Goal: Information Seeking & Learning: Learn about a topic

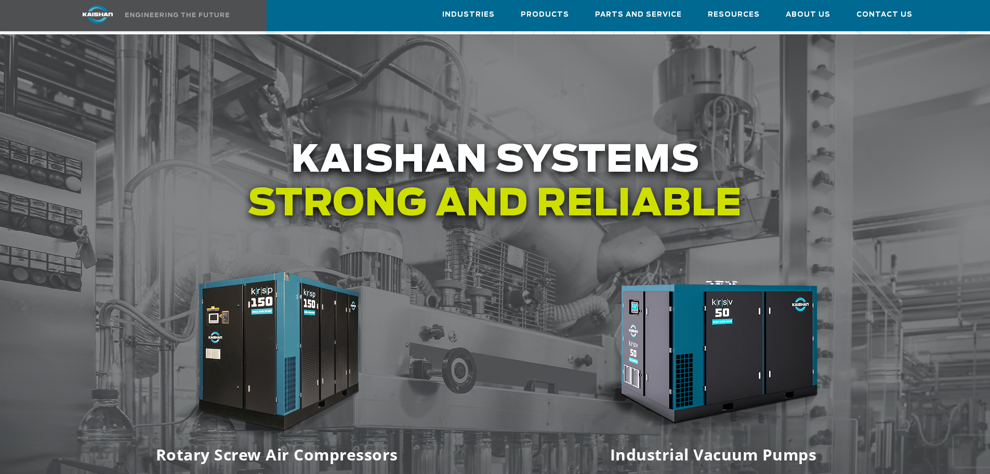
scroll to position [1178, 0]
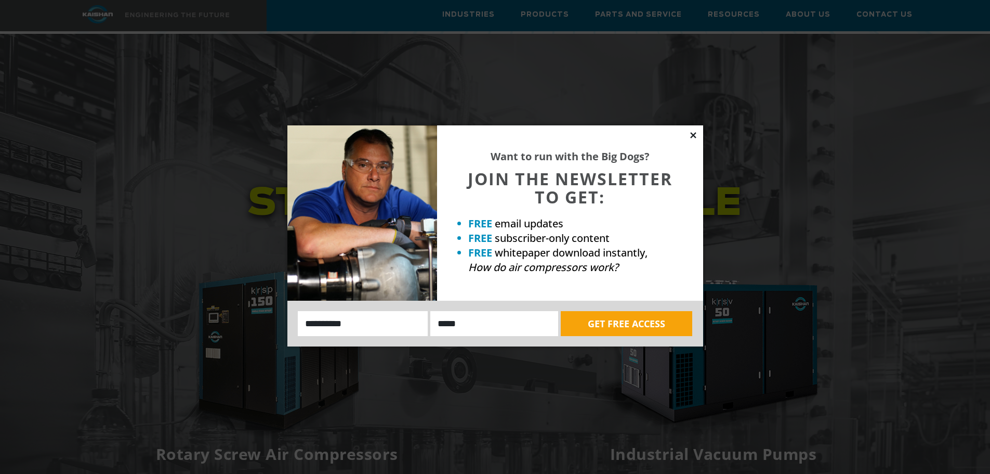
click at [693, 136] on icon at bounding box center [693, 135] width 6 height 6
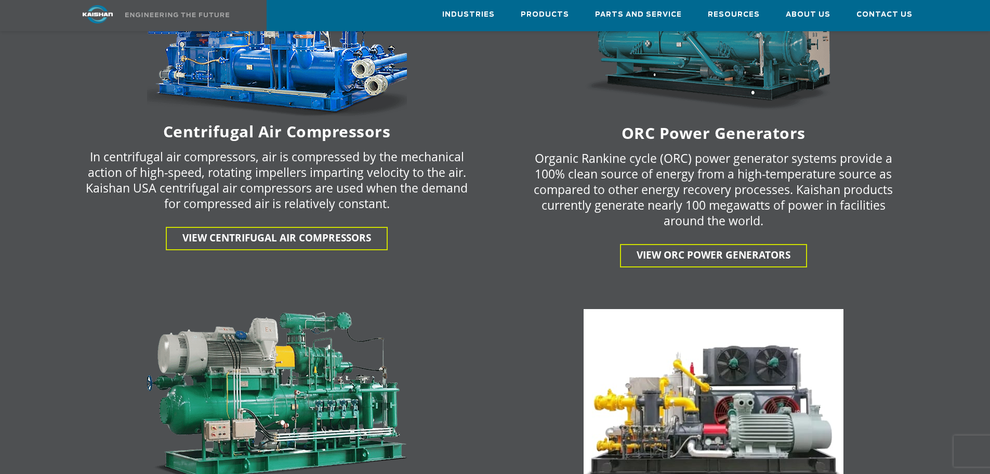
scroll to position [1639, 0]
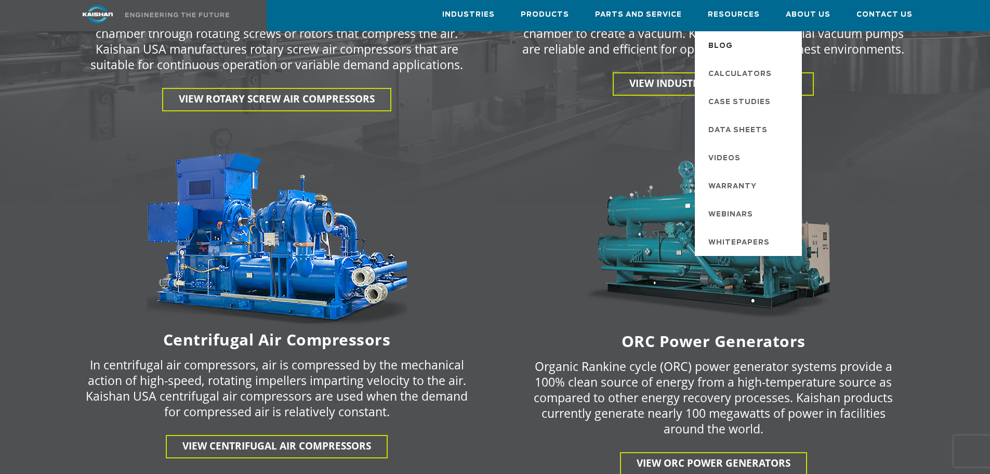
click at [733, 46] on span "Blog" at bounding box center [720, 46] width 24 height 18
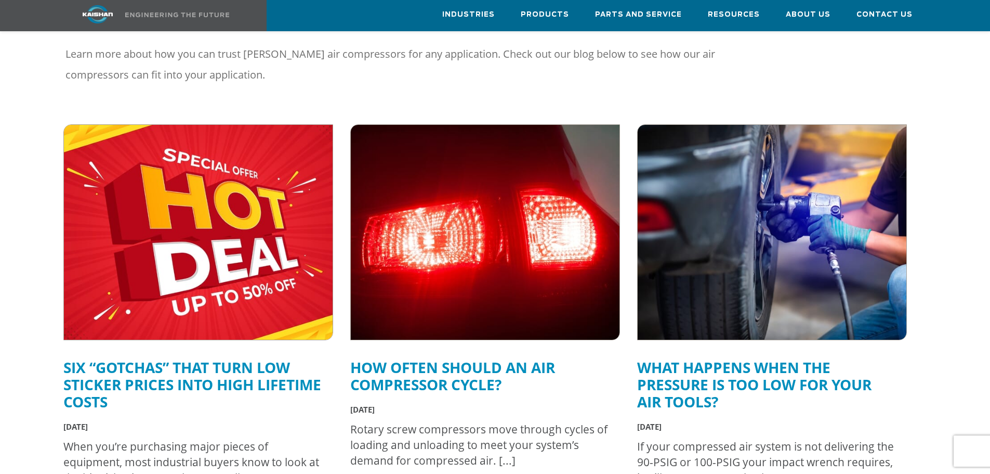
scroll to position [416, 0]
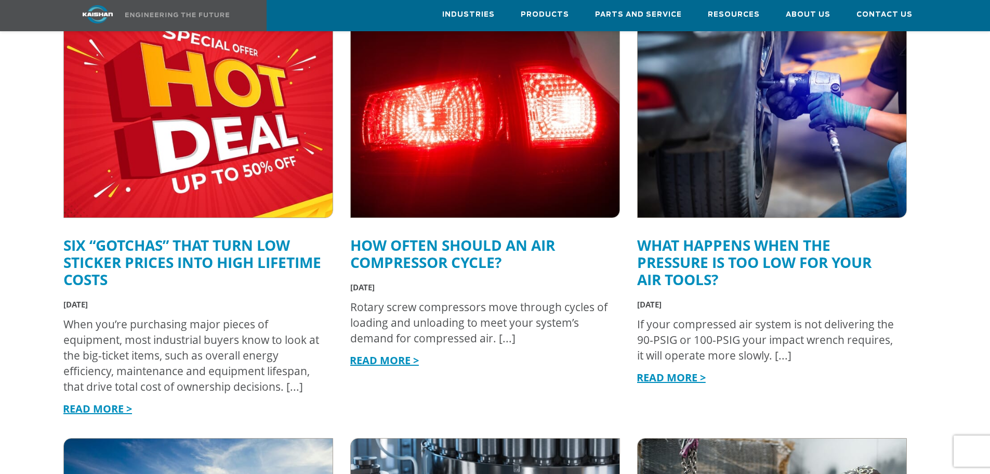
click at [217, 235] on link "Six “Gotchas” That Turn Low Sticker Prices into High Lifetime Costs" at bounding box center [192, 262] width 258 height 54
click at [469, 240] on link "How Often Should an Air Compressor Cycle?" at bounding box center [452, 253] width 205 height 37
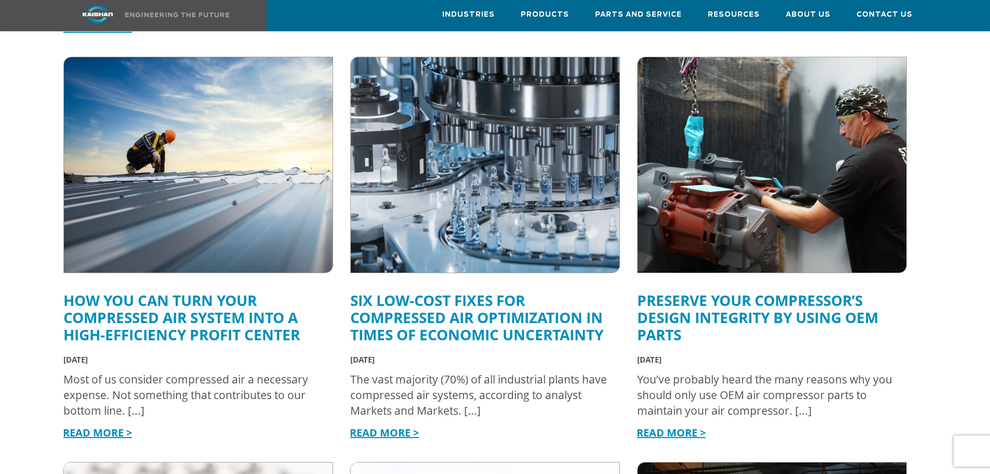
scroll to position [763, 0]
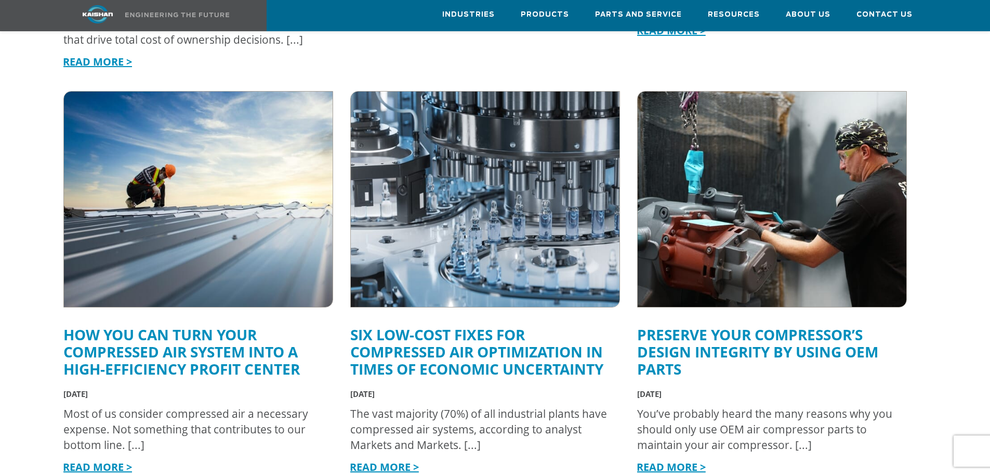
click at [168, 340] on link "How You Can Turn Your Compressed Air System into a High-Efficiency Profit Center" at bounding box center [181, 351] width 237 height 54
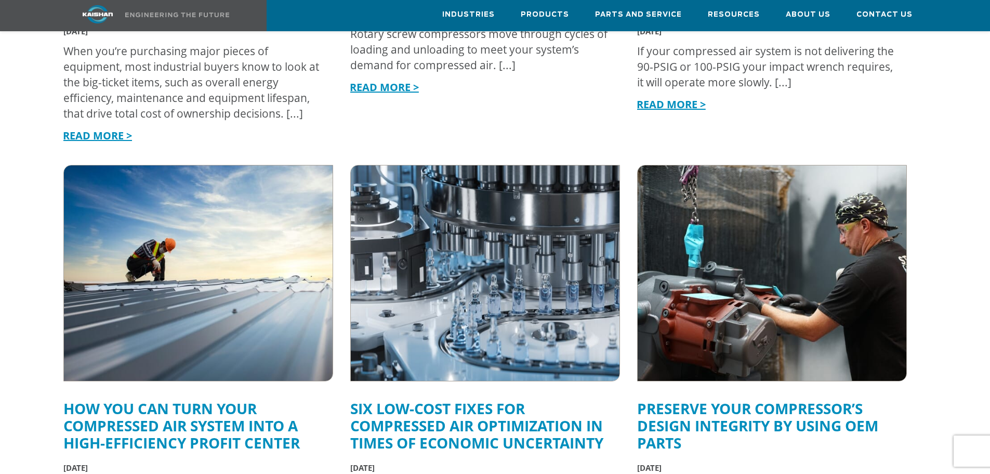
scroll to position [520, 0]
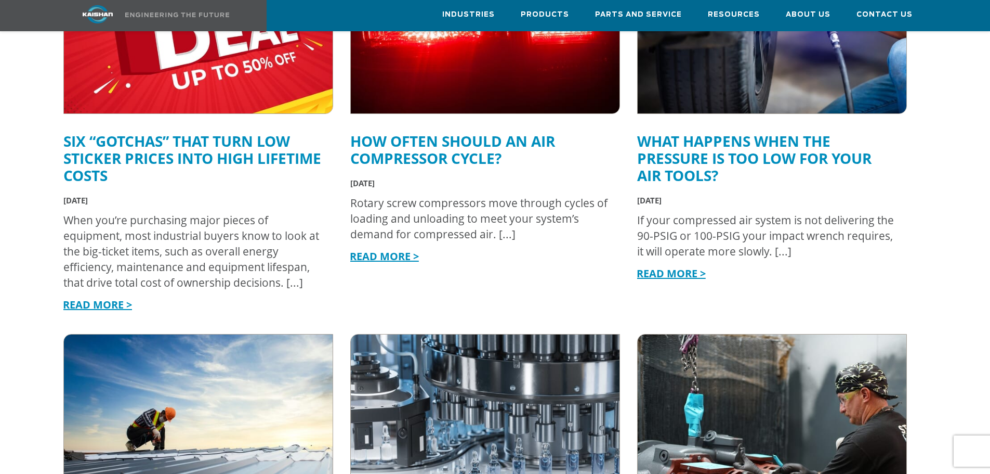
click at [449, 131] on link "How Often Should an Air Compressor Cycle?" at bounding box center [452, 149] width 205 height 37
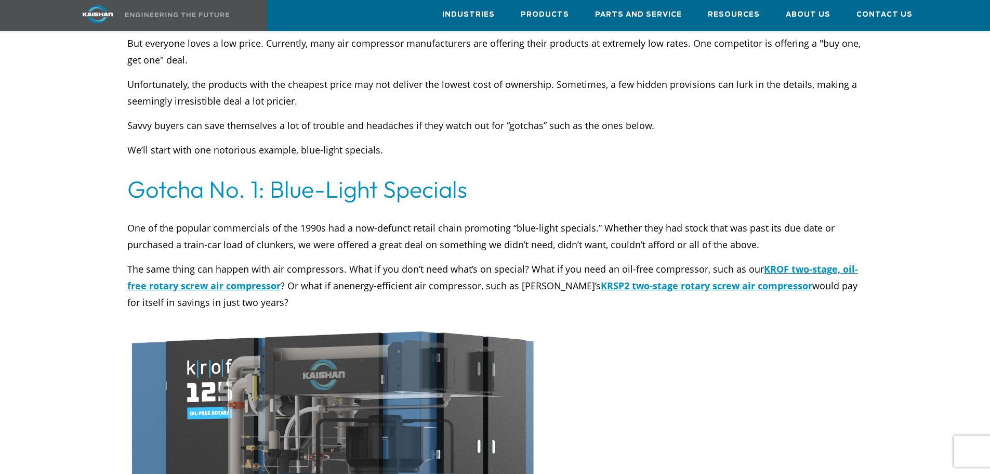
scroll to position [555, 0]
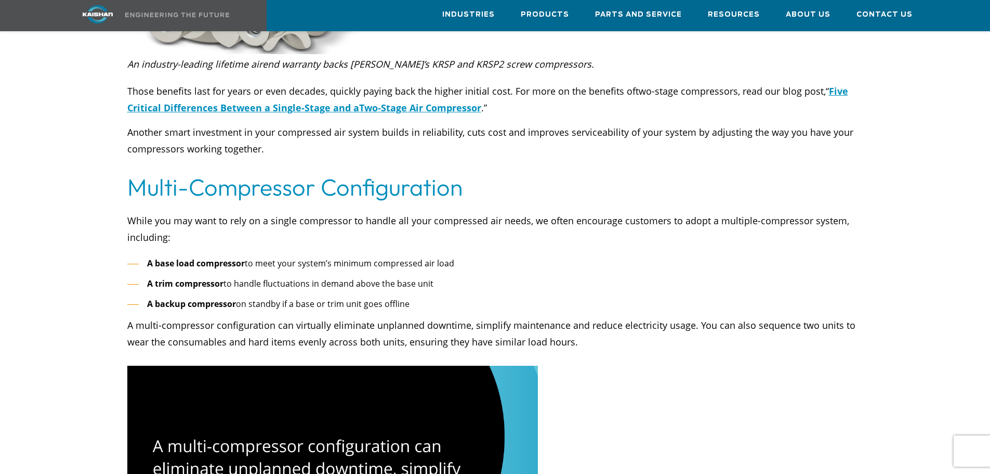
scroll to position [2218, 0]
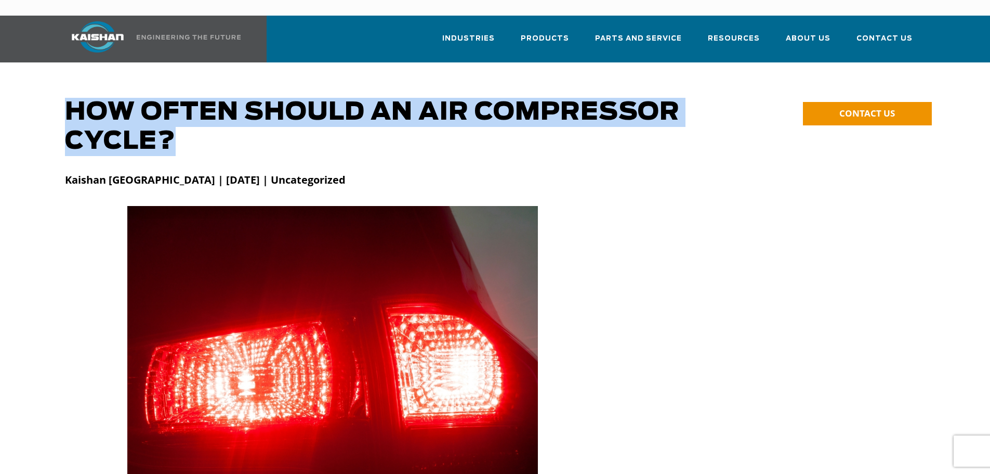
drag, startPoint x: 204, startPoint y: 133, endPoint x: 69, endPoint y: 101, distance: 139.4
click at [69, 101] on h1 "How Often Should an Air Compressor Cycle?" at bounding box center [386, 127] width 642 height 58
copy h1 "How Often Should an Air Compressor Cycle?"
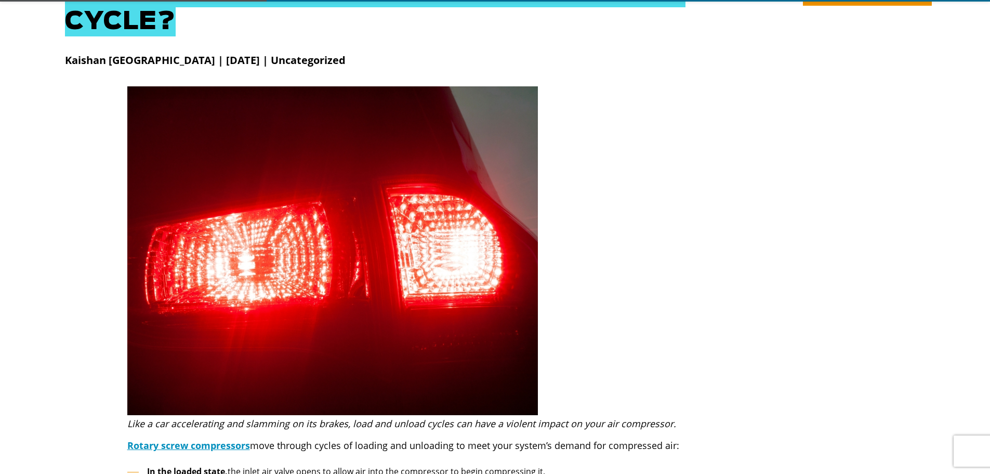
scroll to position [277, 0]
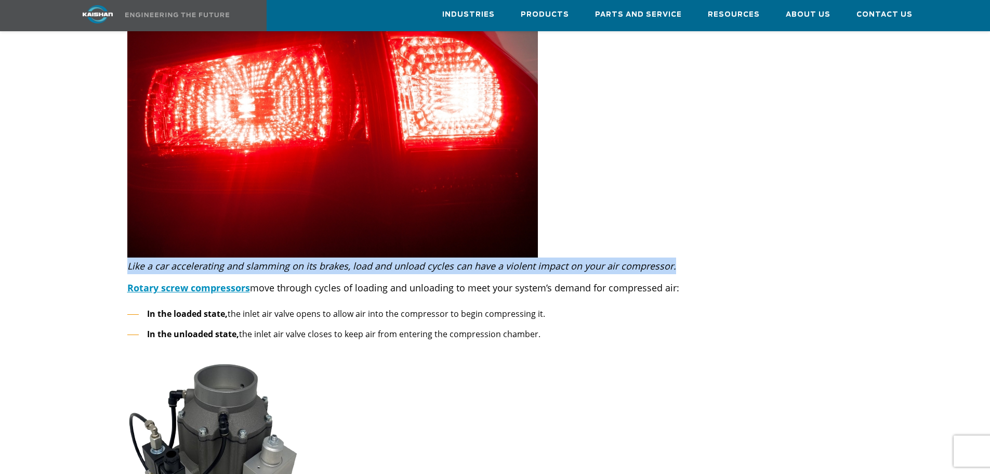
drag, startPoint x: 125, startPoint y: 253, endPoint x: 724, endPoint y: 254, distance: 598.8
click at [724, 257] on div "Like a car accelerating and slamming on its brakes, load and unload cycles can …" at bounding box center [495, 265] width 749 height 17
copy icon "Like a car accelerating and slamming on its brakes, load and unload cycles can …"
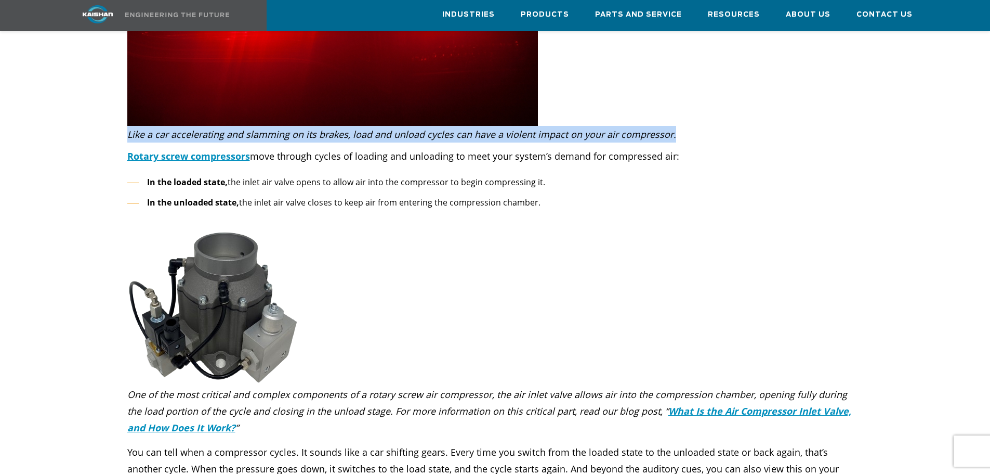
scroll to position [555, 0]
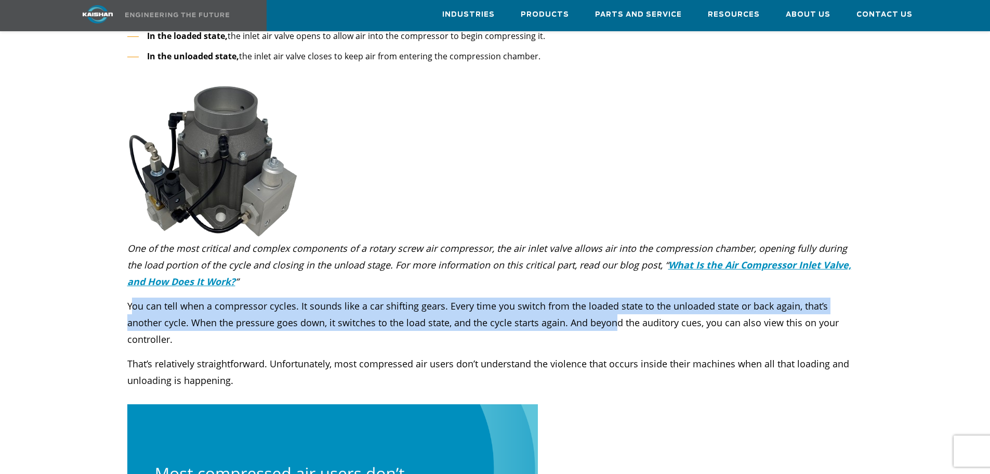
drag, startPoint x: 134, startPoint y: 290, endPoint x: 578, endPoint y: 308, distance: 443.8
click at [578, 308] on p "You can tell when a compressor cycles. It sounds like a car shifting gears. Eve…" at bounding box center [495, 322] width 736 height 50
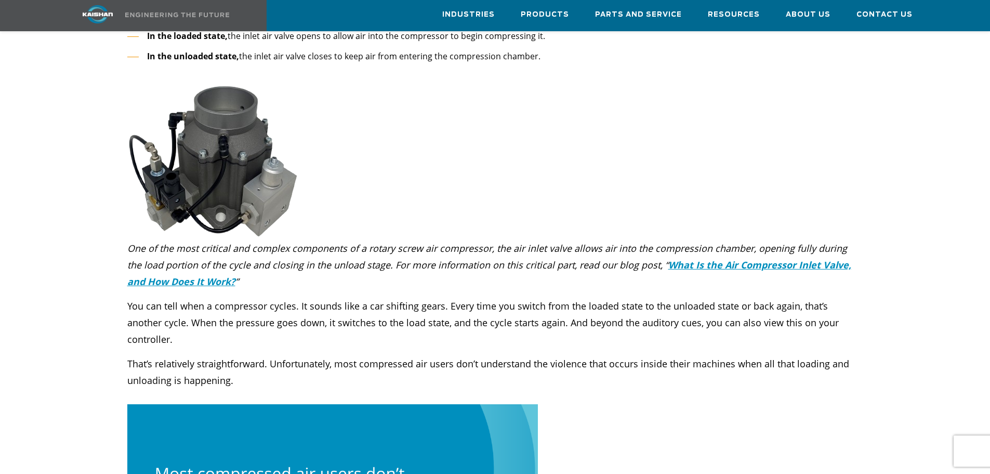
click at [404, 319] on div "You can tell when a compressor cycles. It sounds like a car shifting gears. Eve…" at bounding box center [495, 342] width 736 height 91
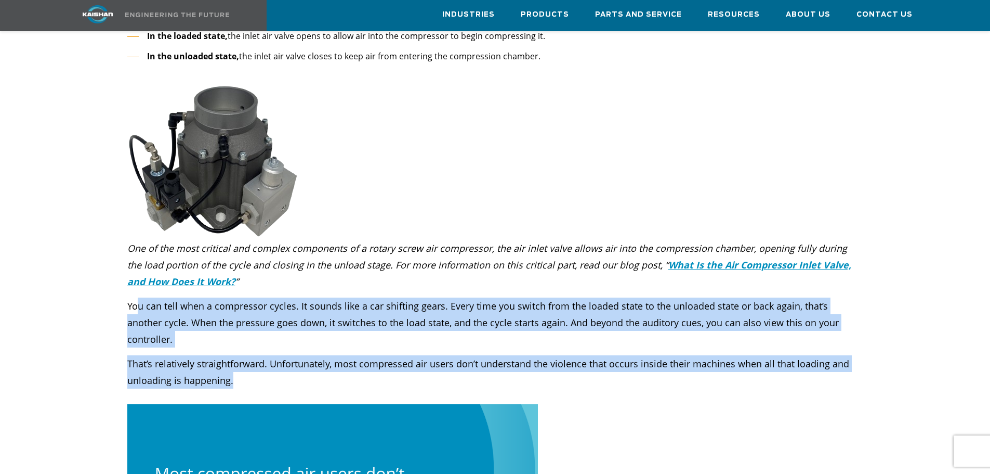
drag, startPoint x: 243, startPoint y: 346, endPoint x: 136, endPoint y: 291, distance: 120.2
click at [136, 297] on div "You can tell when a compressor cycles. It sounds like a car shifting gears. Eve…" at bounding box center [495, 342] width 736 height 91
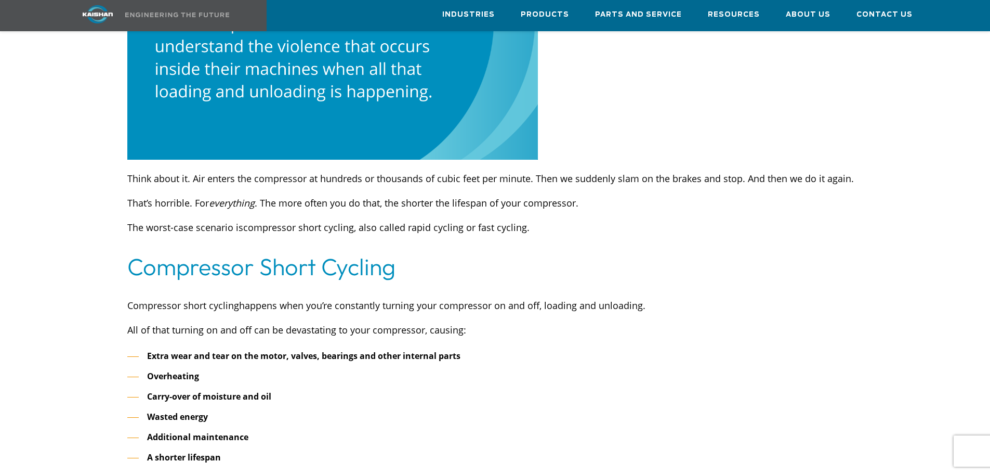
scroll to position [1005, 0]
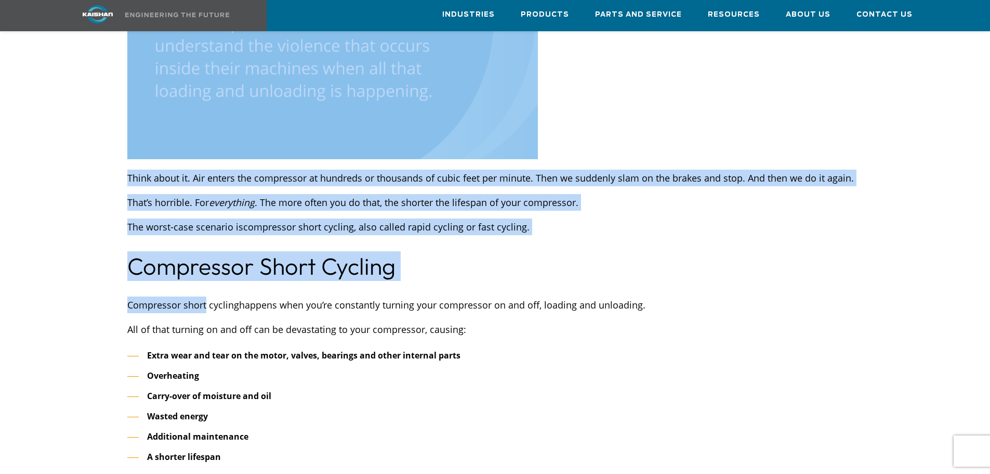
drag, startPoint x: 116, startPoint y: 271, endPoint x: 227, endPoint y: 267, distance: 110.8
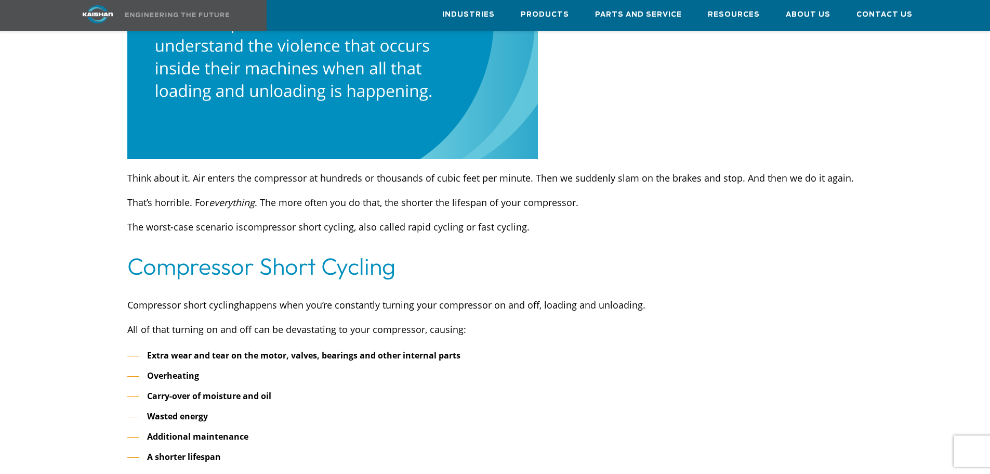
click at [228, 298] on span "Compressor short cycling" at bounding box center [183, 304] width 112 height 12
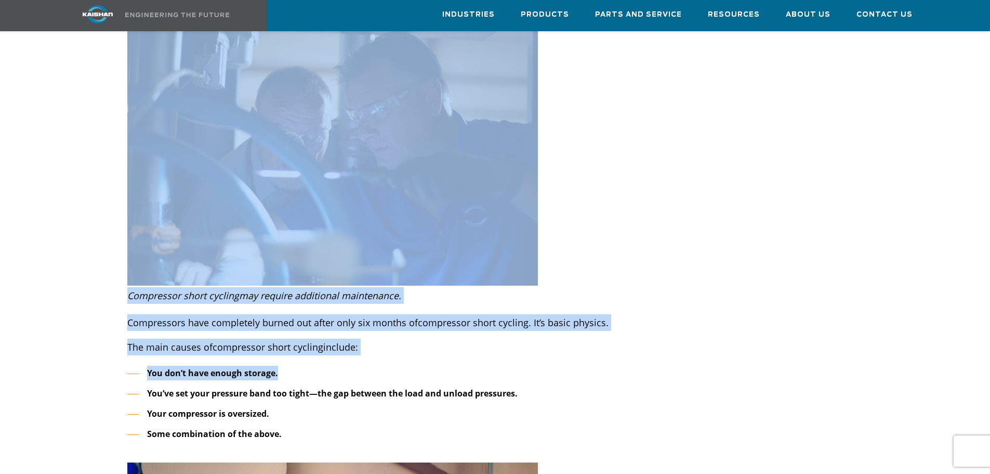
scroll to position [1490, 0]
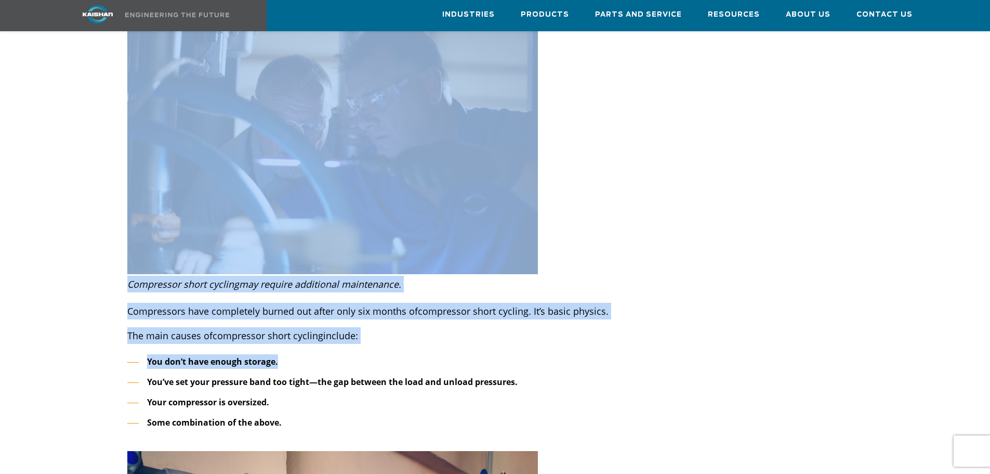
drag, startPoint x: 129, startPoint y: 274, endPoint x: 491, endPoint y: 322, distance: 365.4
click at [368, 344] on div "You don’t have enough storage. You’ve set your pressure band too tight—the gap …" at bounding box center [495, 389] width 749 height 91
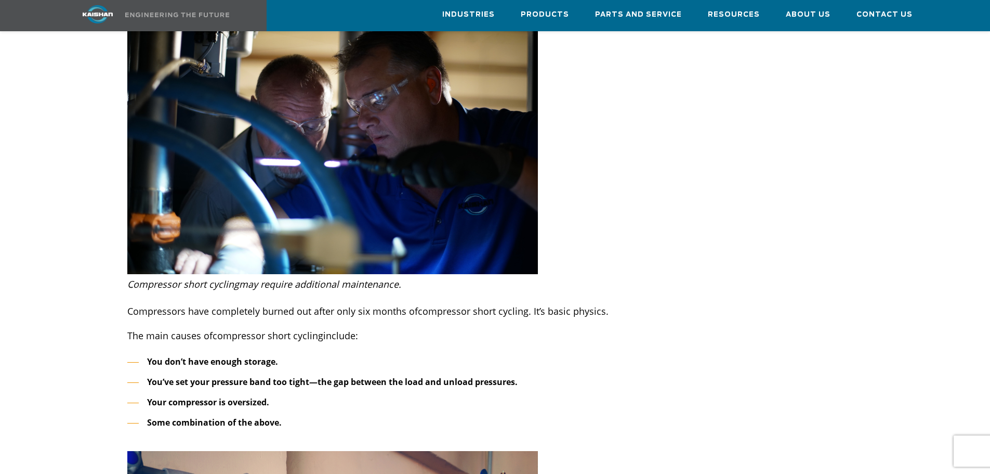
click at [205, 303] on p "Compressors have completely burned out after only six months of compressor shor…" at bounding box center [495, 311] width 736 height 17
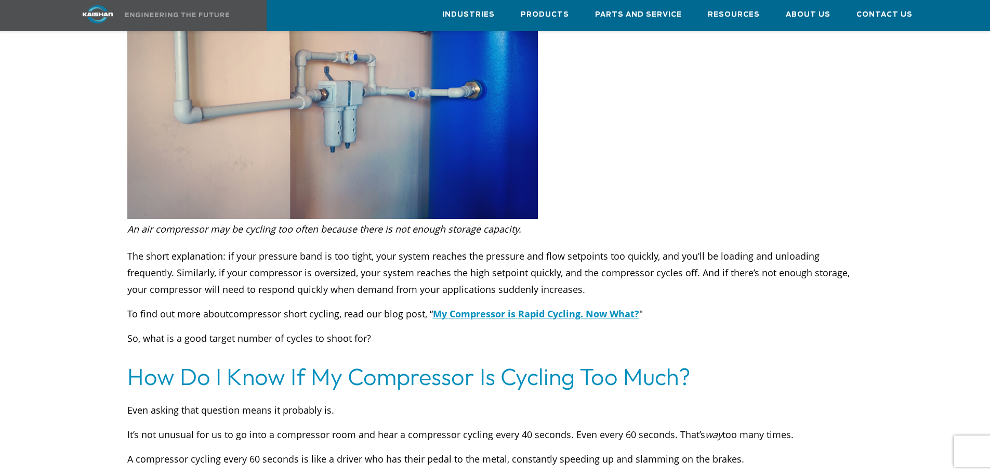
scroll to position [2079, 0]
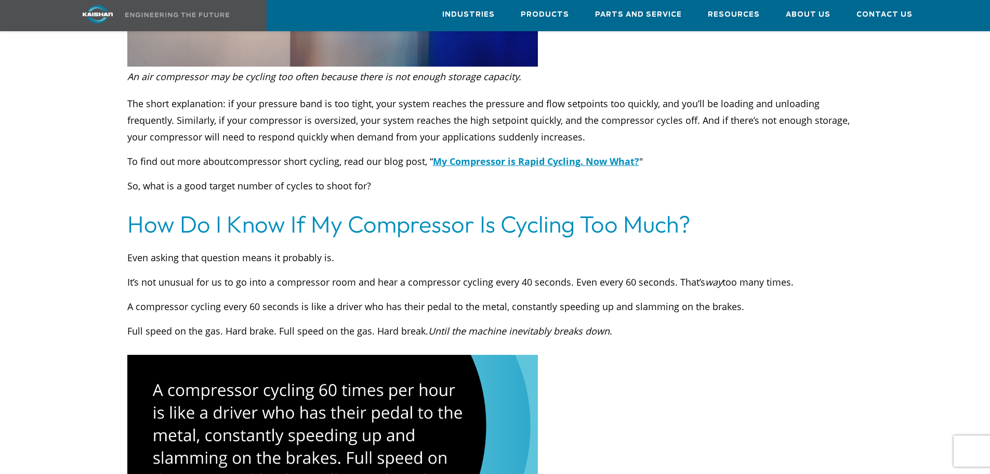
click at [215, 194] on div "How Do I Know If My Compressor Is Cycling Too Much?" at bounding box center [495, 216] width 736 height 45
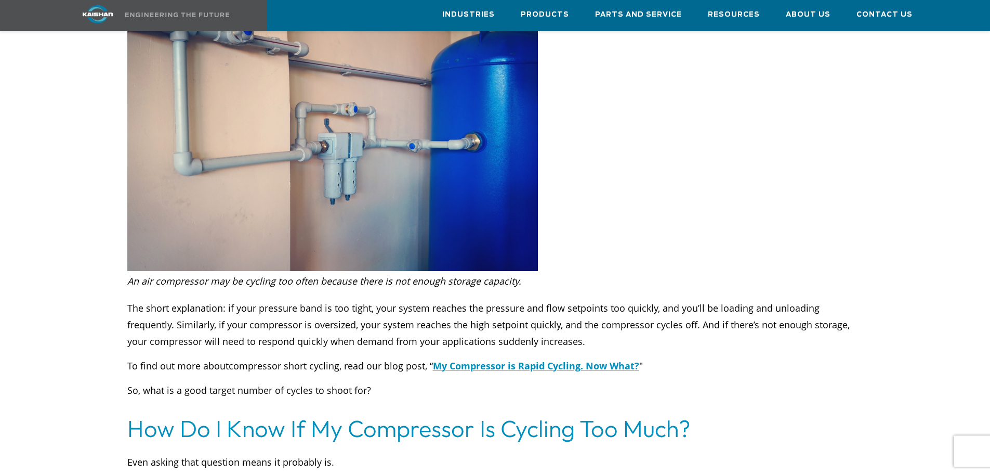
scroll to position [1940, 0]
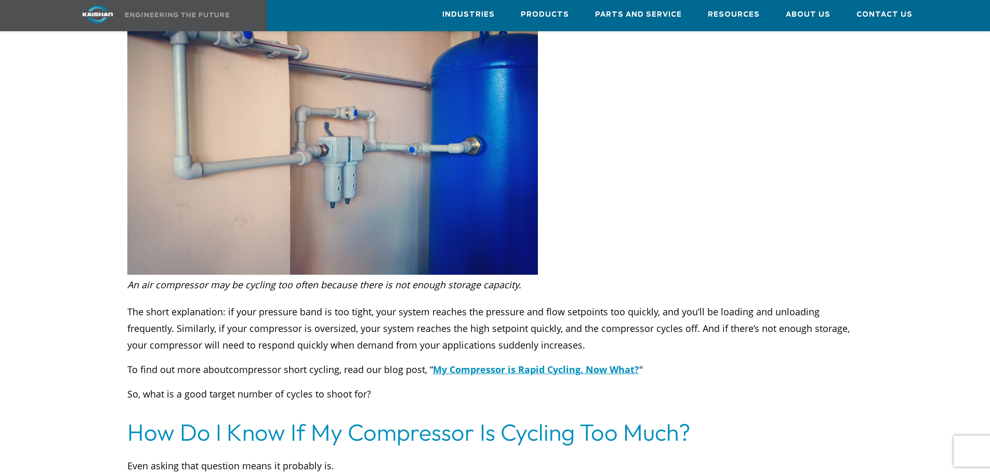
click at [166, 303] on p "The short explanation: if your pressure band is too tight, your system reaches …" at bounding box center [495, 328] width 736 height 50
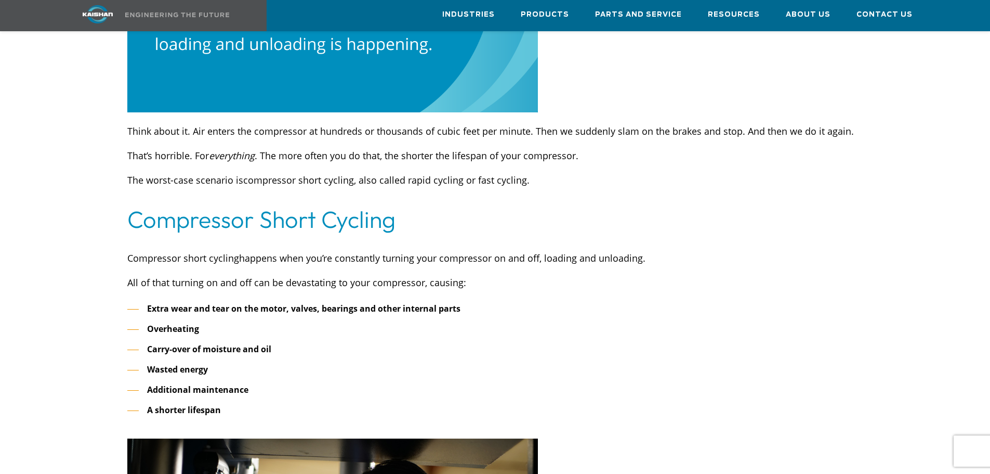
scroll to position [936, 0]
